Goal: Navigation & Orientation: Go to known website

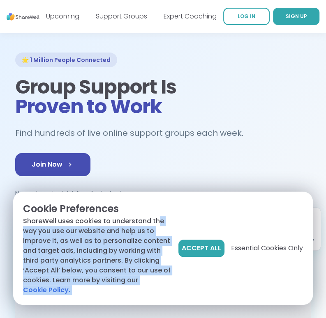
drag, startPoint x: 0, startPoint y: 0, endPoint x: 157, endPoint y: 223, distance: 272.7
click at [157, 223] on div "Cookie Preferences ShareWell uses cookies to understand the way you use our web…" at bounding box center [162, 248] width 299 height 113
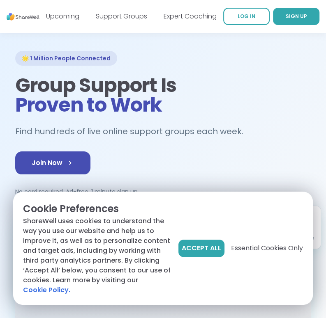
click at [218, 199] on div "Cookie Preferences ShareWell uses cookies to understand the way you use our web…" at bounding box center [162, 248] width 299 height 113
drag, startPoint x: 233, startPoint y: 197, endPoint x: 237, endPoint y: 207, distance: 10.0
click at [237, 207] on div "Cookie Preferences ShareWell uses cookies to understand the way you use our web…" at bounding box center [162, 248] width 299 height 113
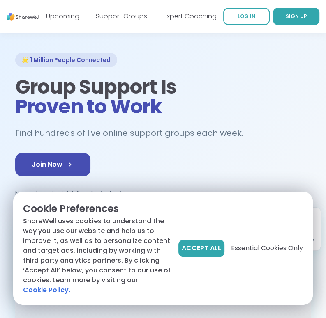
click at [94, 77] on h1 "Group Support Is Proven to Work" at bounding box center [163, 96] width 296 height 39
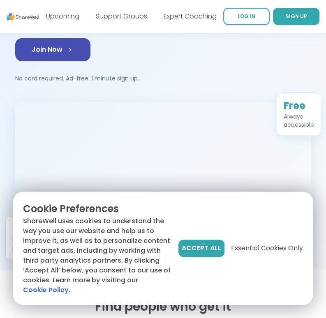
scroll to position [147, 0]
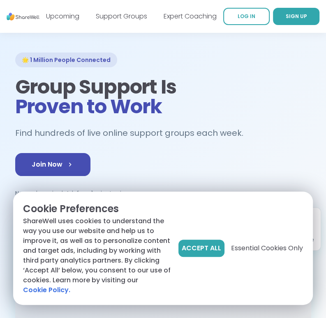
click at [292, 204] on div "Accept All Essential Cookies Only" at bounding box center [240, 249] width 124 height 94
click at [184, 311] on div at bounding box center [163, 290] width 296 height 148
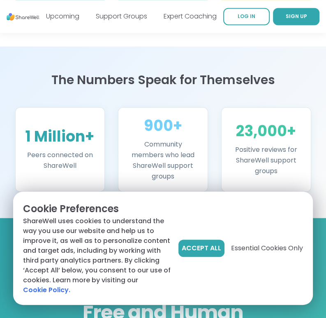
scroll to position [683, 0]
